Goal: Task Accomplishment & Management: Use online tool/utility

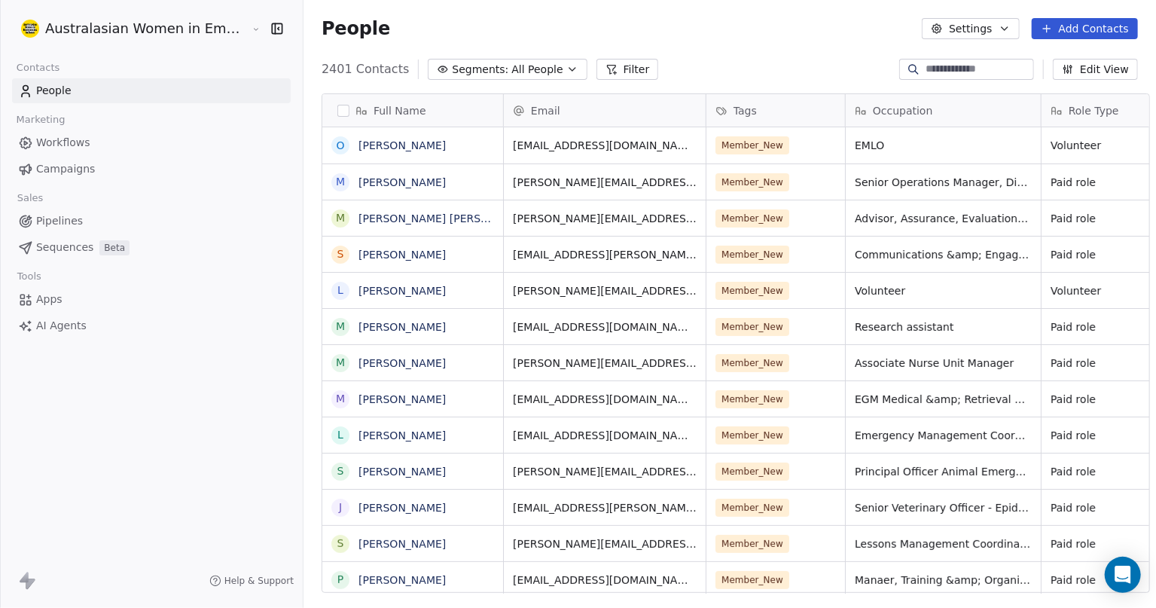
scroll to position [15, 14]
click at [53, 163] on span "Campaigns" at bounding box center [65, 169] width 59 height 16
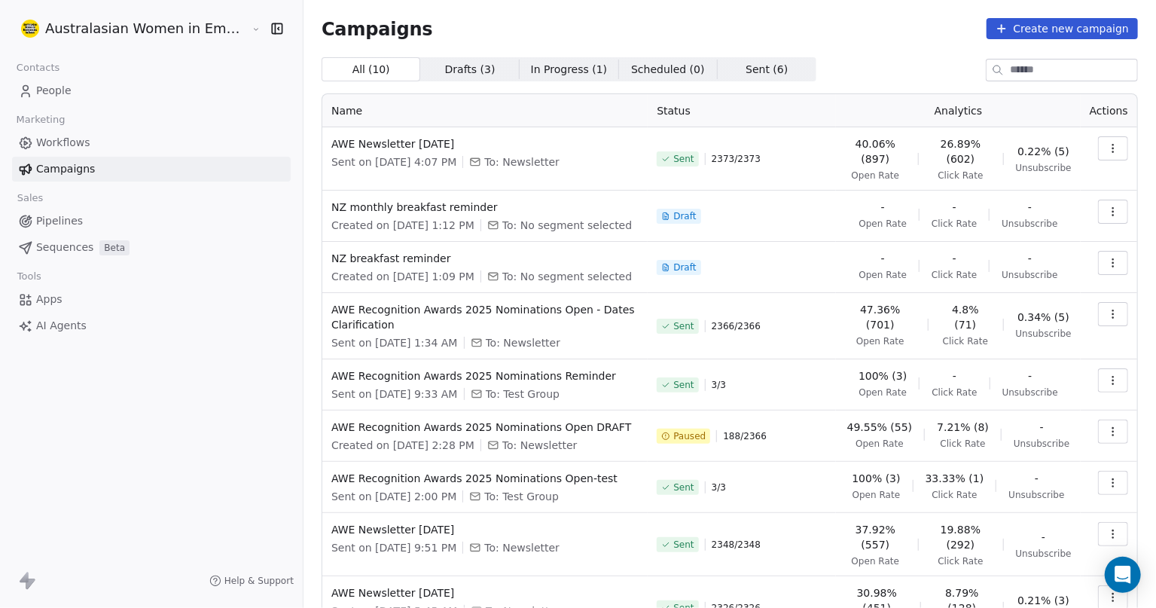
click at [953, 139] on span "26.89% (602)" at bounding box center [960, 151] width 60 height 30
click at [1105, 146] on button "button" at bounding box center [1113, 148] width 30 height 24
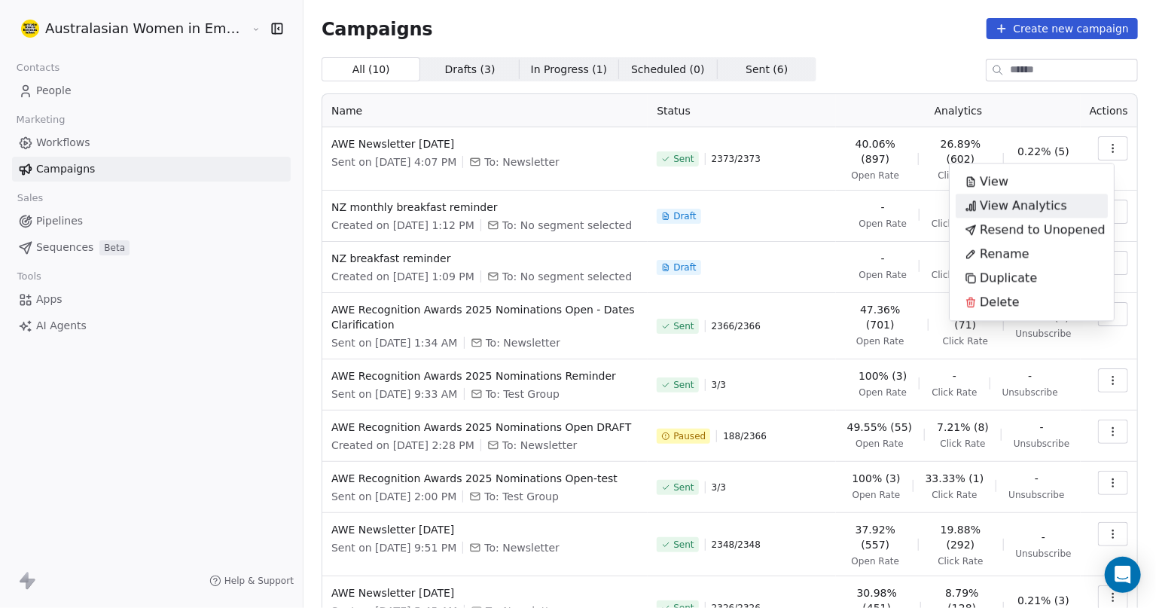
click at [1039, 201] on span "View Analytics" at bounding box center [1022, 205] width 87 height 18
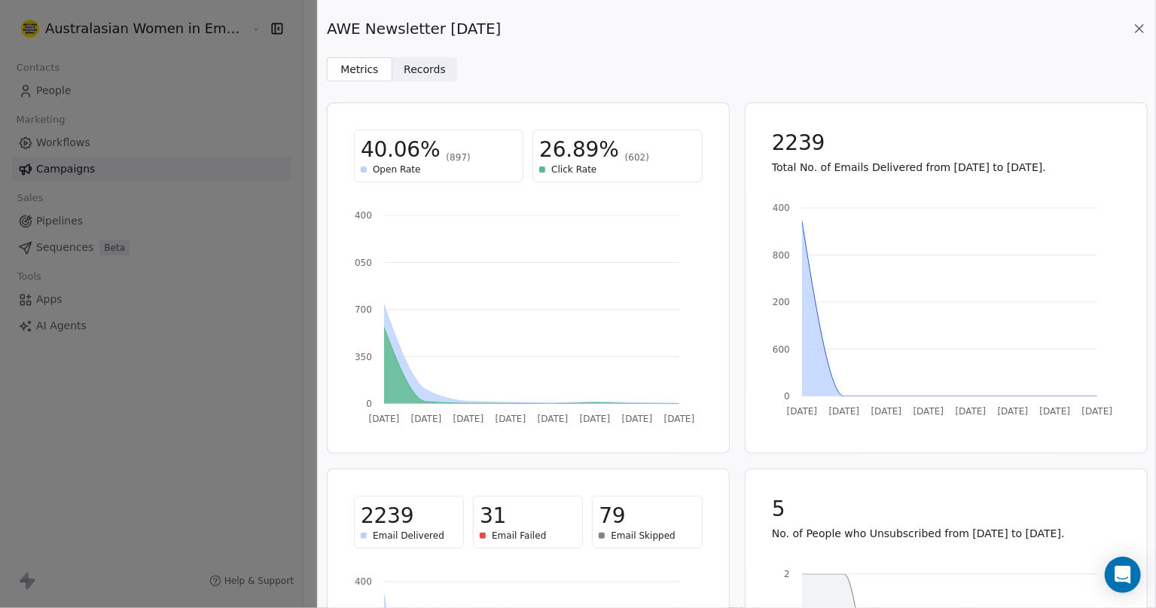
click at [1143, 29] on icon at bounding box center [1139, 28] width 15 height 15
